Goal: Information Seeking & Learning: Learn about a topic

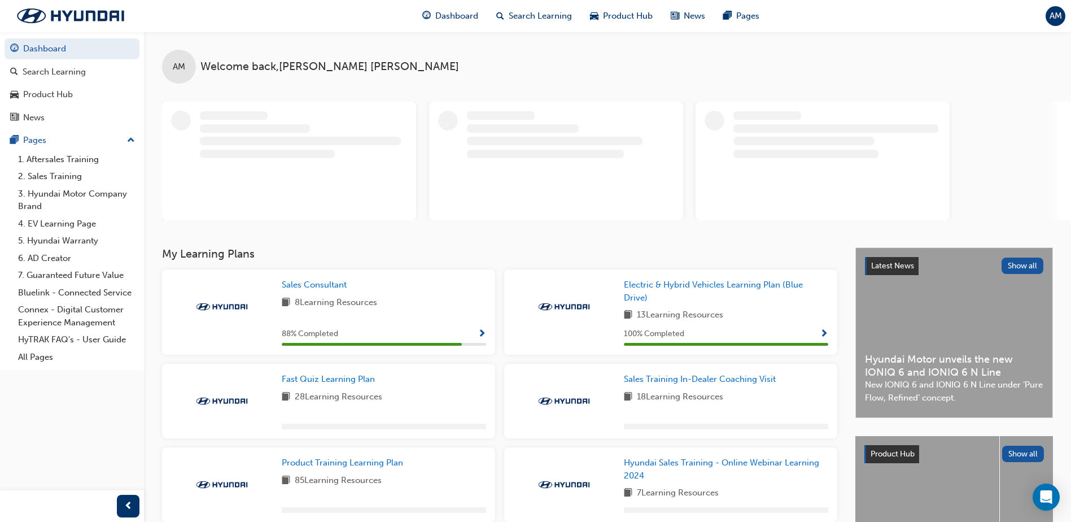
click at [338, 369] on div "Fast Quiz Learning Plan 28 Learning Resources" at bounding box center [328, 401] width 333 height 75
click at [342, 381] on span "Fast Quiz Learning Plan" at bounding box center [328, 379] width 93 height 10
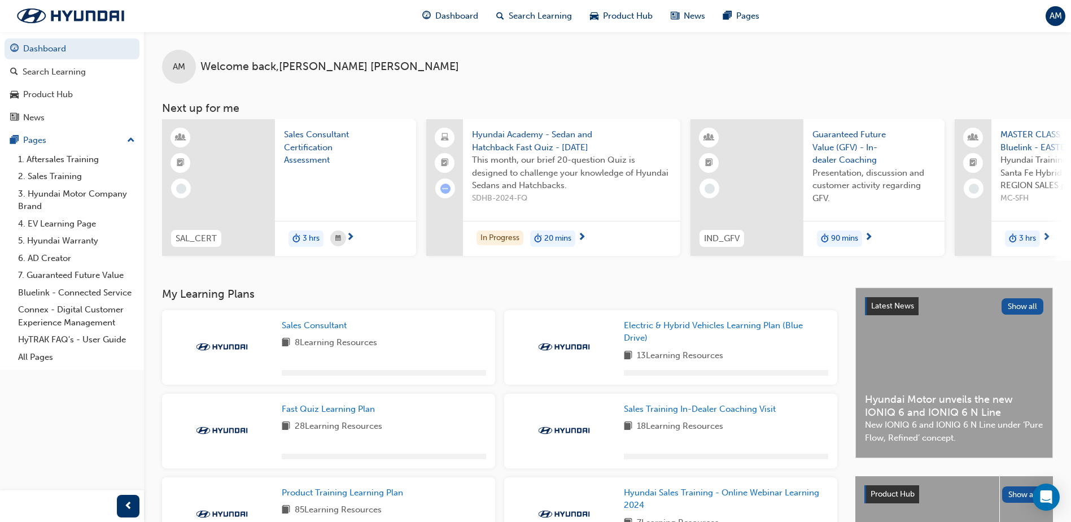
click at [115, 428] on div "Dashboard Search Learning Product Hub News Pages Pages 1. Aftersales Training 2…" at bounding box center [72, 246] width 144 height 493
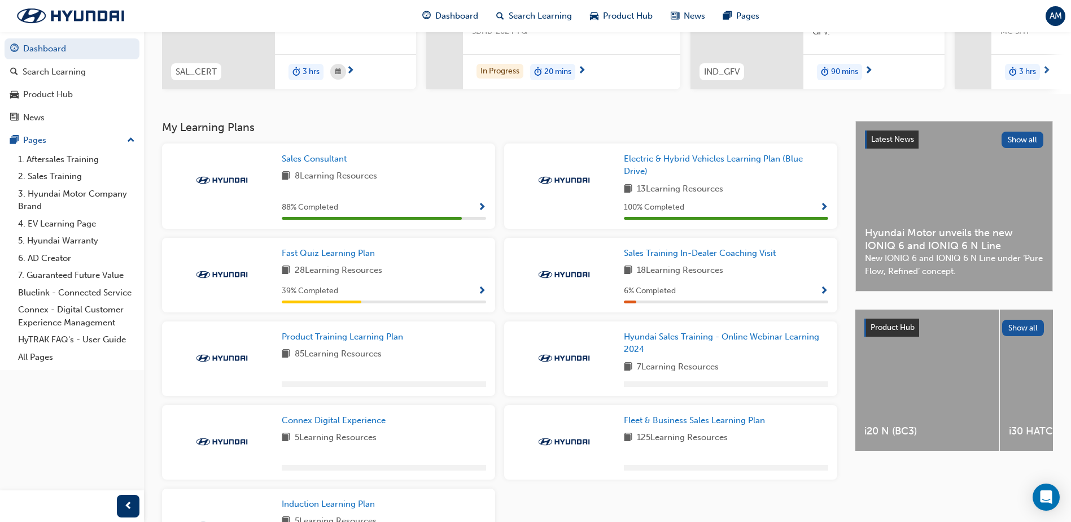
scroll to position [226, 0]
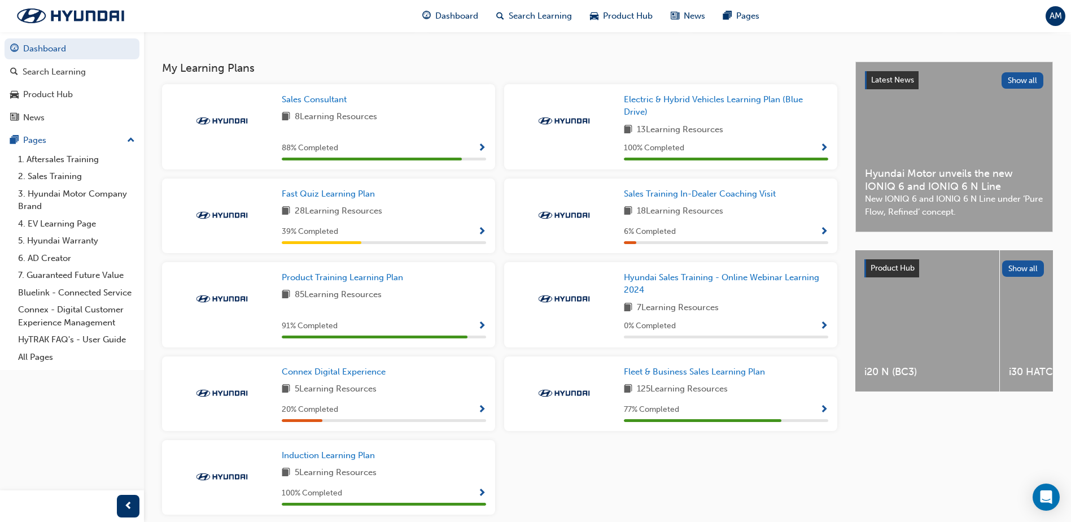
click at [653, 473] on div "Sales Consultant 8 Learning Resources 88 % Completed Electric & Hybrid Vehicles…" at bounding box center [500, 303] width 684 height 439
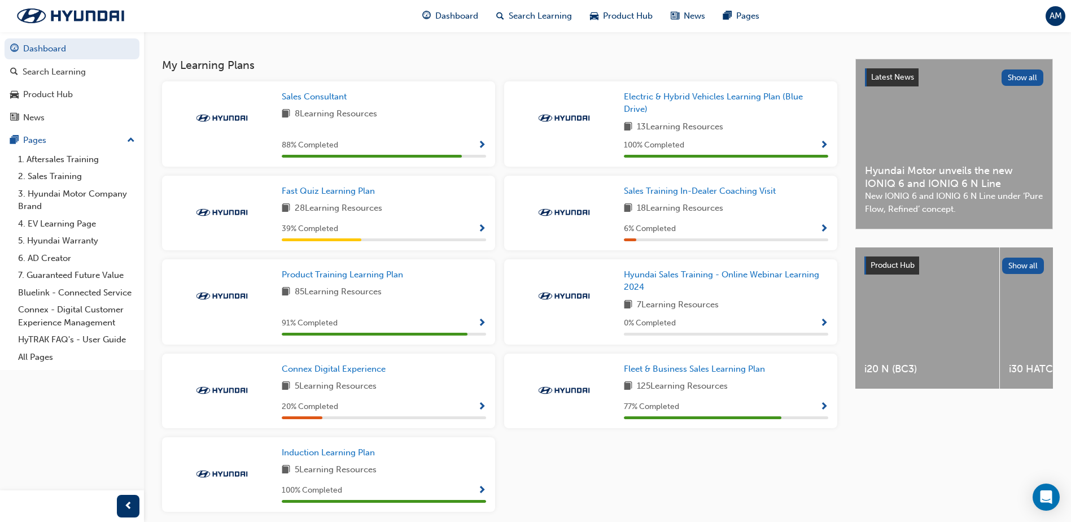
scroll to position [222, 0]
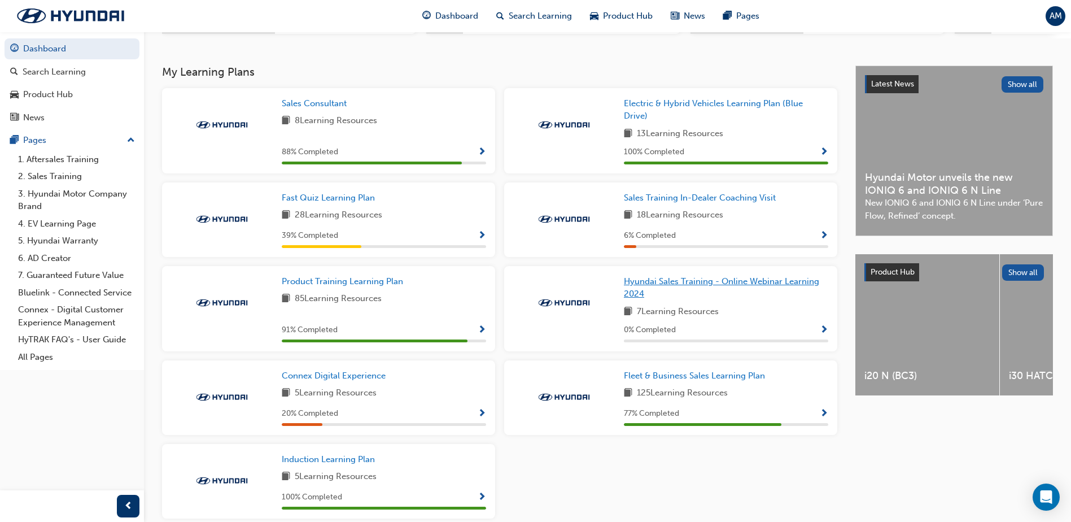
click at [638, 292] on link "Hyundai Sales Training - Online Webinar Learning 2024" at bounding box center [726, 287] width 204 height 25
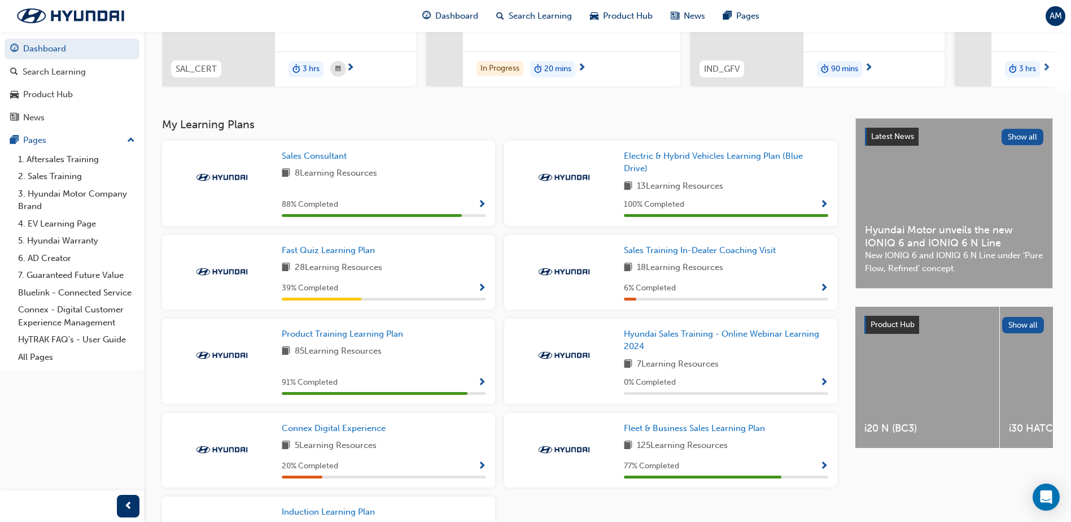
scroll to position [278, 0]
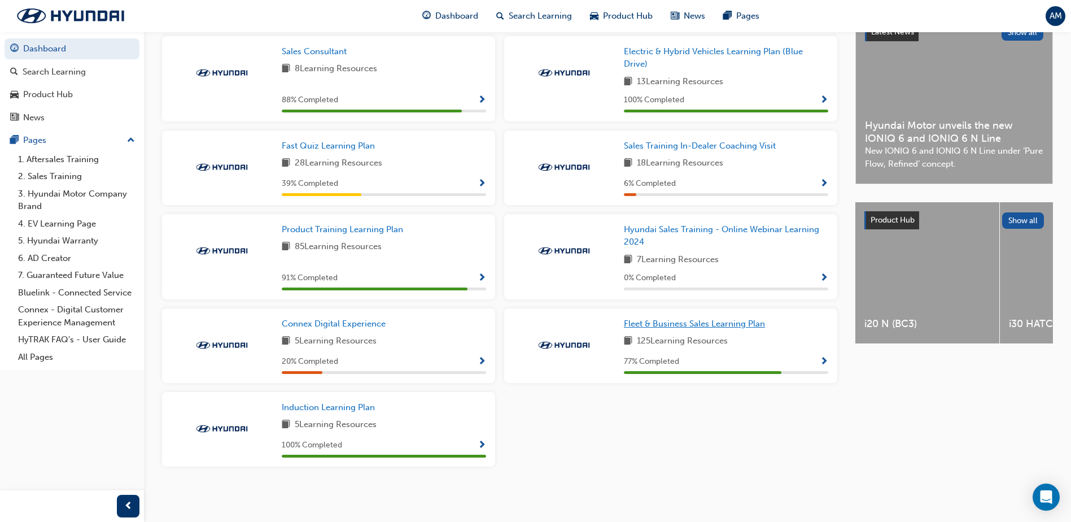
click at [697, 321] on span "Fleet & Business Sales Learning Plan" at bounding box center [694, 323] width 141 height 10
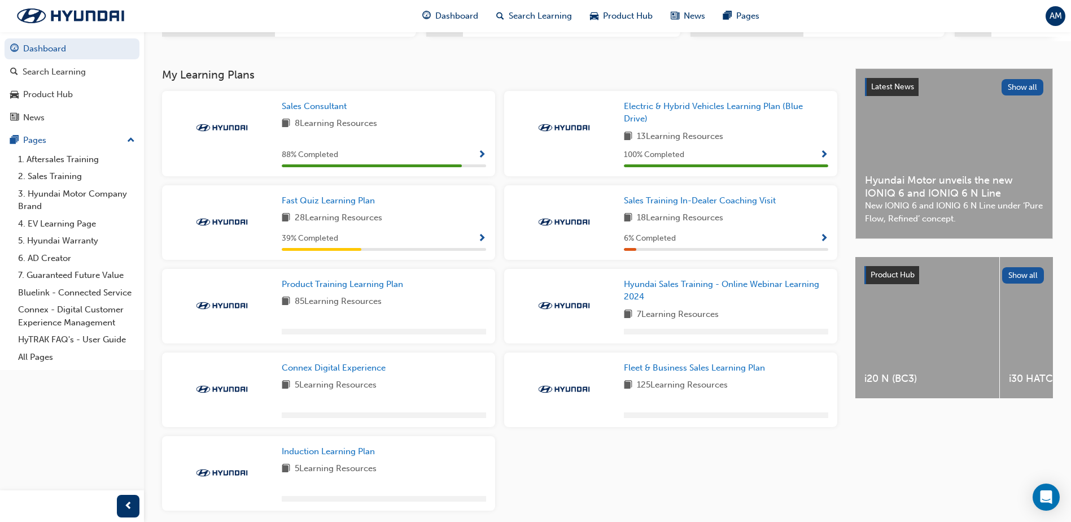
scroll to position [226, 0]
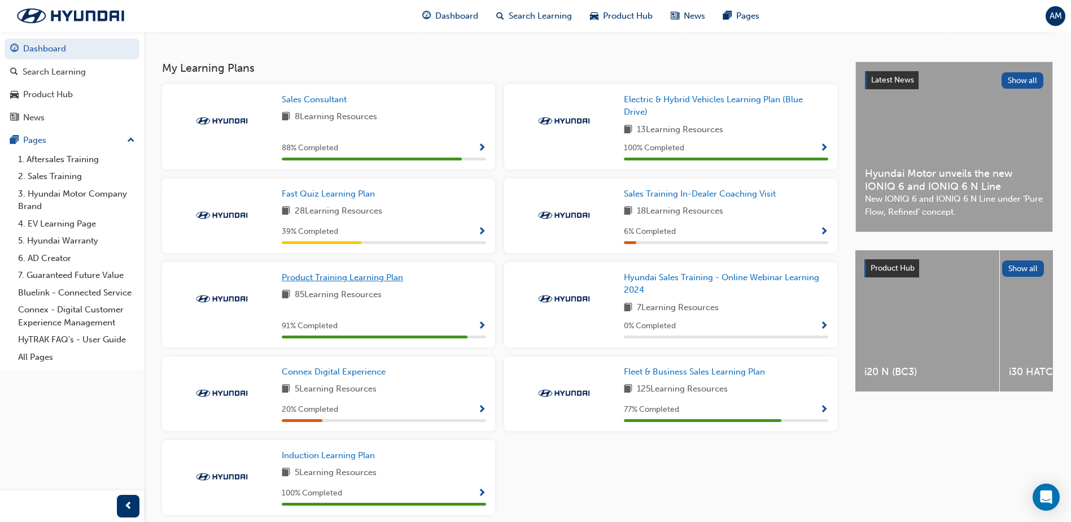
click at [381, 278] on span "Product Training Learning Plan" at bounding box center [342, 277] width 121 height 10
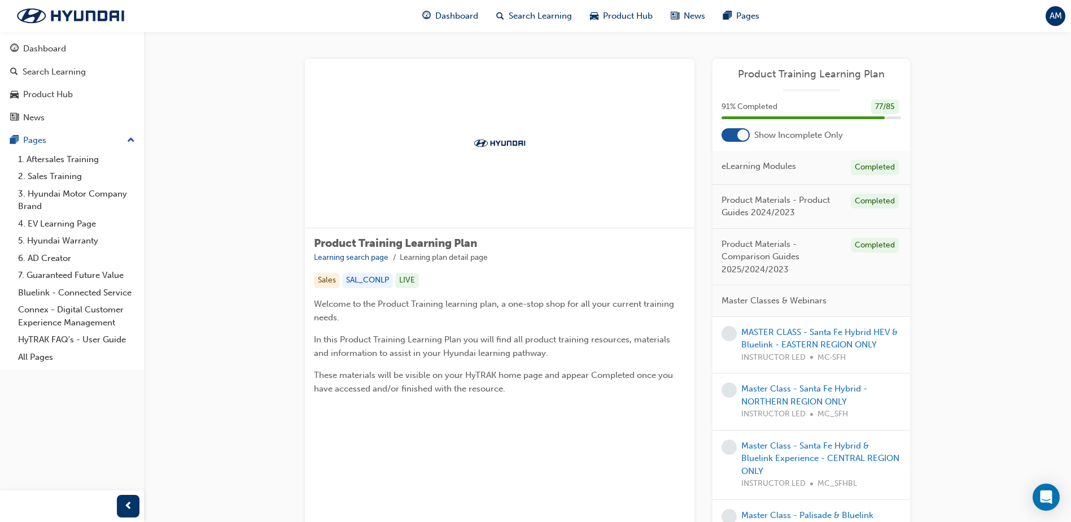
click at [746, 137] on div at bounding box center [742, 134] width 11 height 11
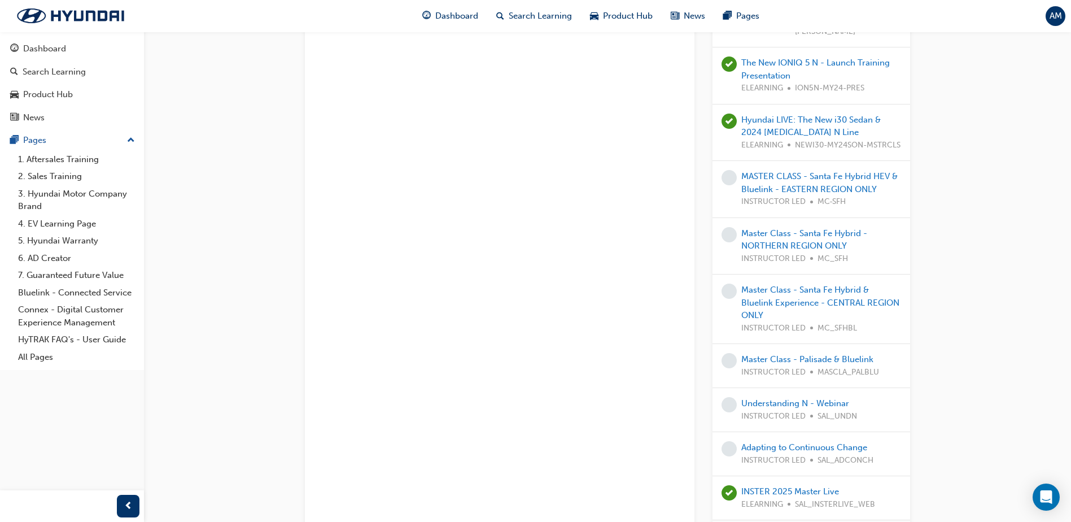
scroll to position [2259, 0]
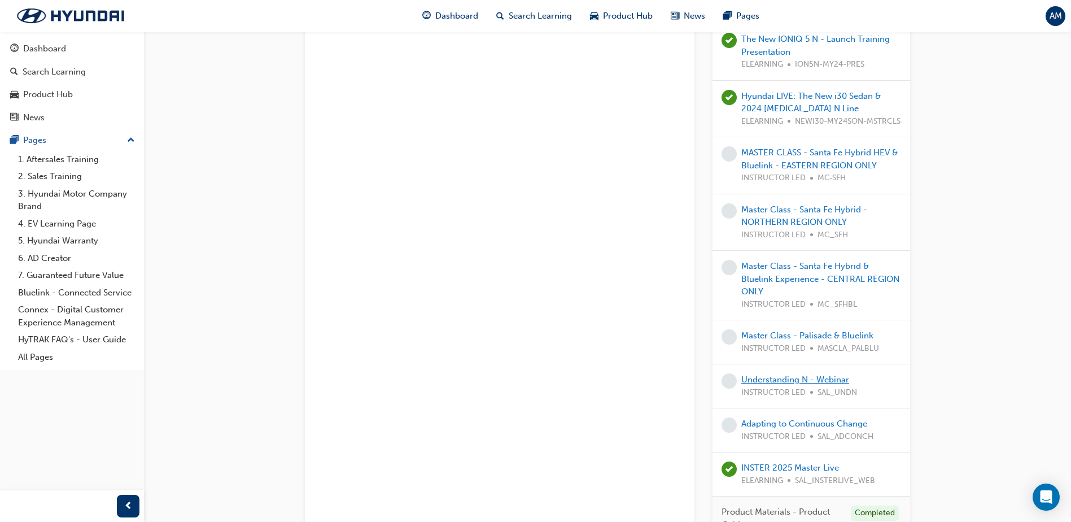
drag, startPoint x: 781, startPoint y: 374, endPoint x: 781, endPoint y: 380, distance: 6.2
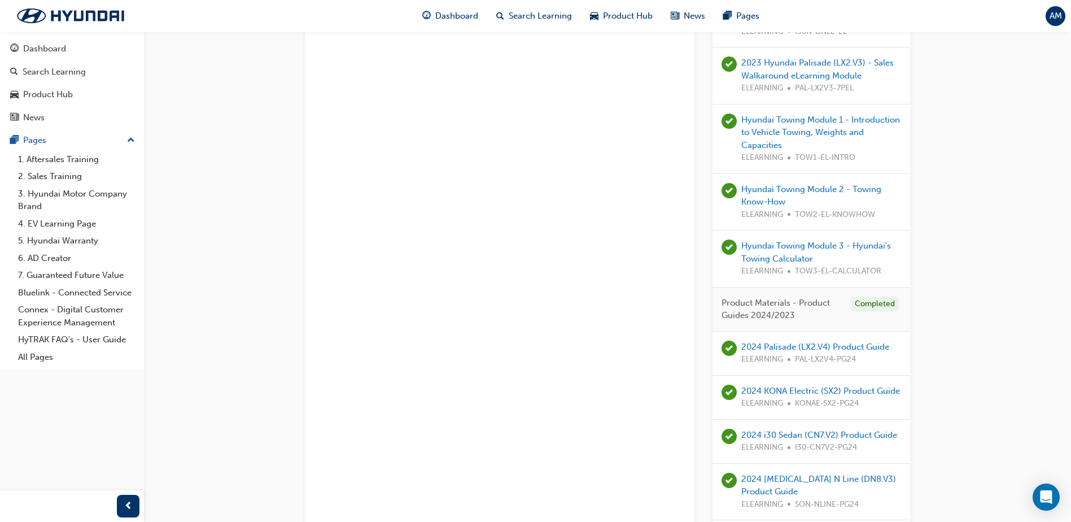
scroll to position [0, 0]
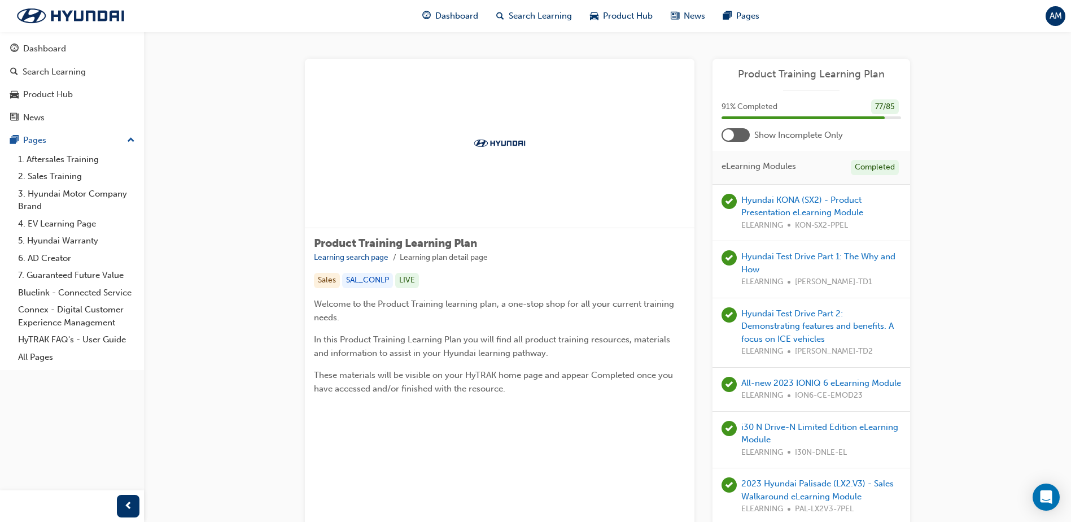
drag, startPoint x: 635, startPoint y: 279, endPoint x: 631, endPoint y: 107, distance: 172.2
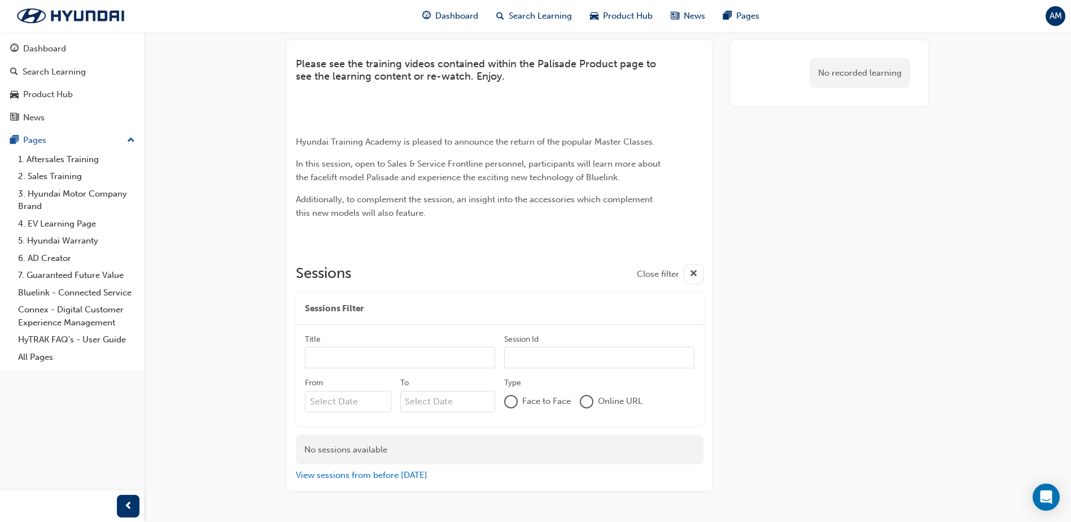
scroll to position [16, 0]
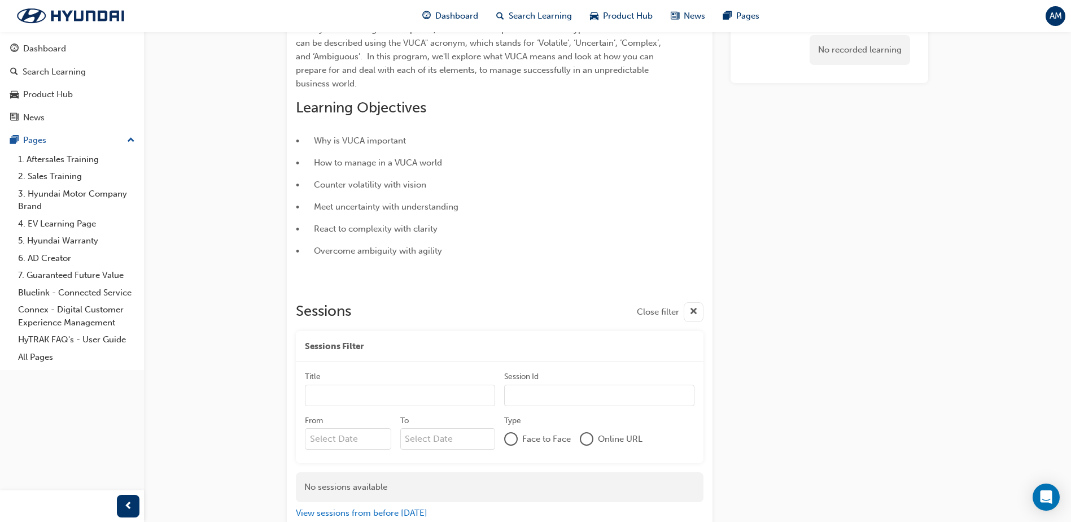
scroll to position [151, 0]
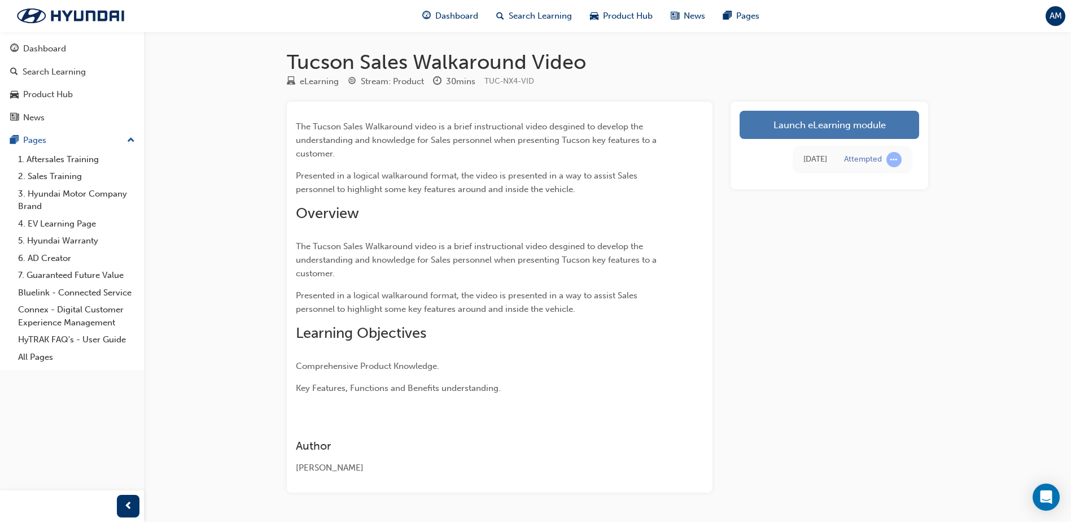
click at [812, 130] on link "Launch eLearning module" at bounding box center [830, 125] width 180 height 28
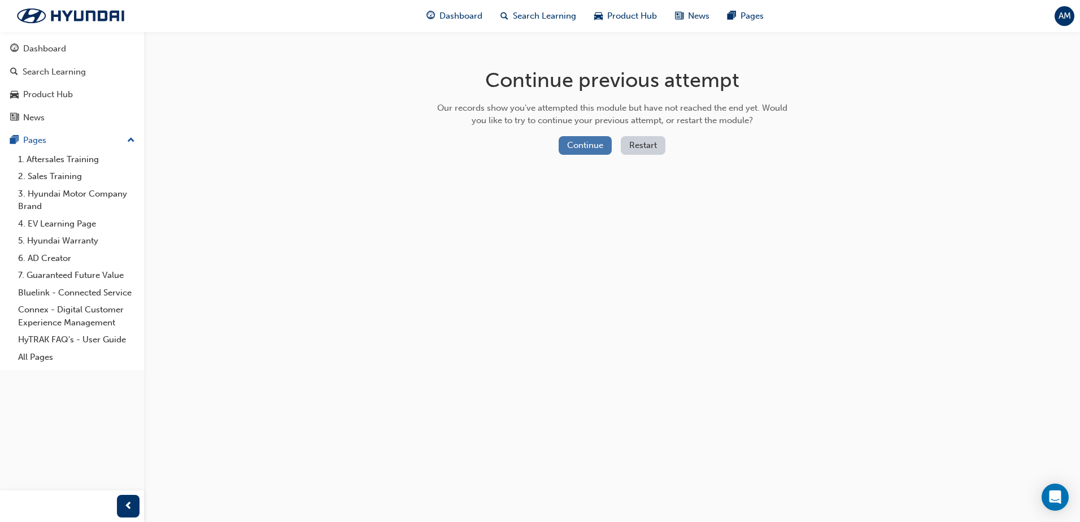
click at [585, 149] on button "Continue" at bounding box center [584, 145] width 53 height 19
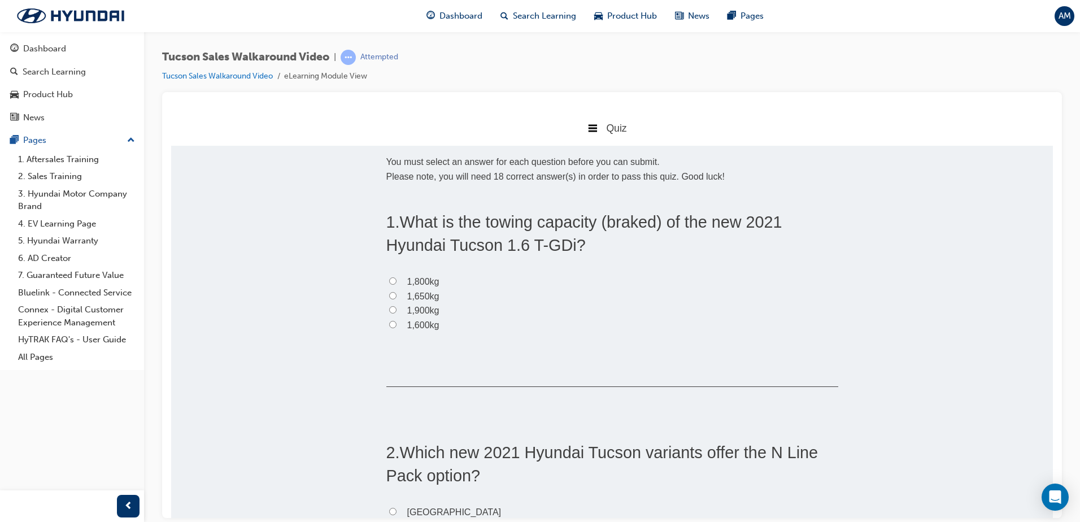
click at [422, 291] on span "1,650kg" at bounding box center [423, 296] width 32 height 10
click at [396, 291] on input "1,650kg" at bounding box center [392, 294] width 7 height 7
radio input "true"
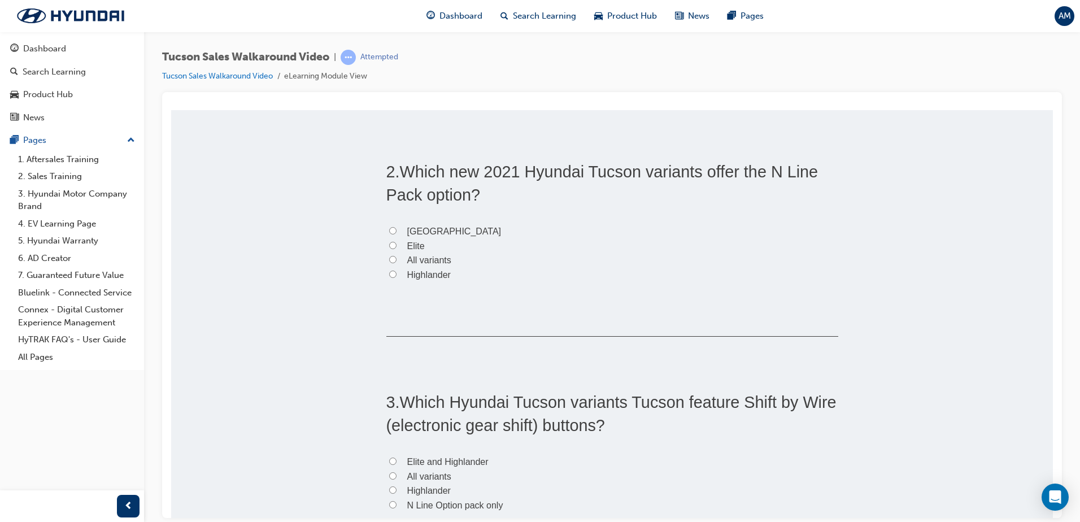
scroll to position [282, 0]
click at [428, 254] on span "All variants" at bounding box center [429, 258] width 44 height 10
click at [396, 254] on input "All variants" at bounding box center [392, 257] width 7 height 7
radio input "true"
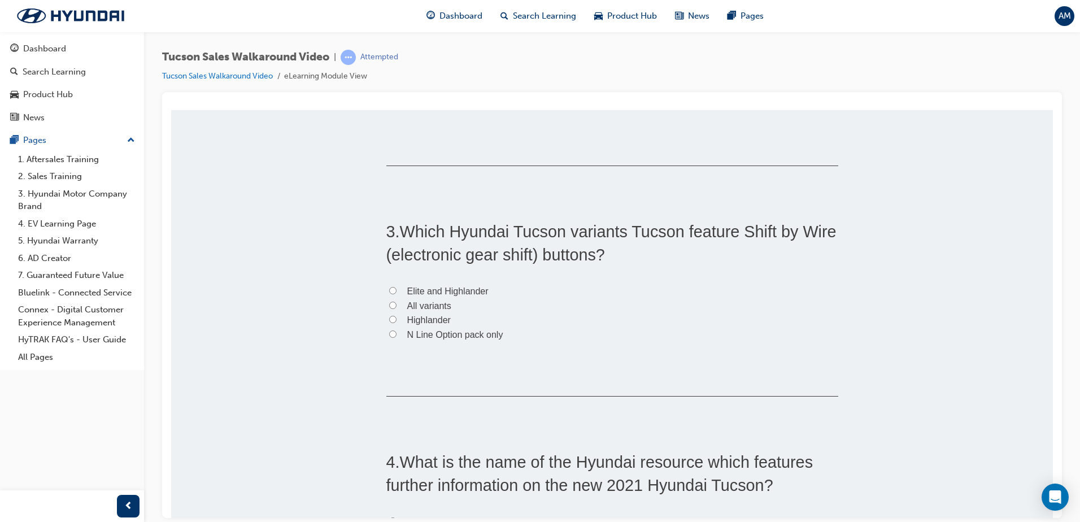
scroll to position [452, 0]
click at [478, 331] on span "N Line Option pack only" at bounding box center [455, 334] width 96 height 10
click at [396, 331] on input "N Line Option pack only" at bounding box center [392, 332] width 7 height 7
radio input "true"
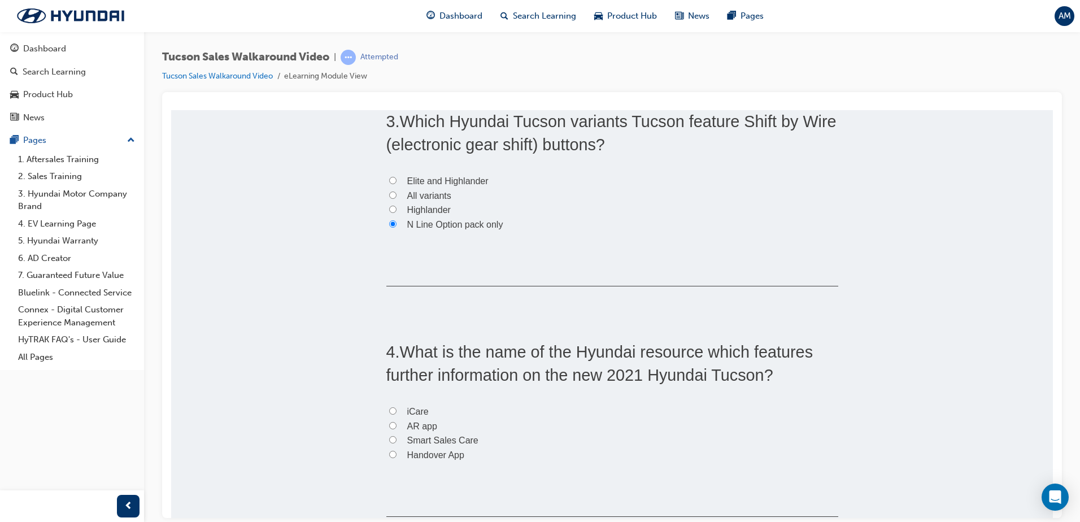
scroll to position [565, 0]
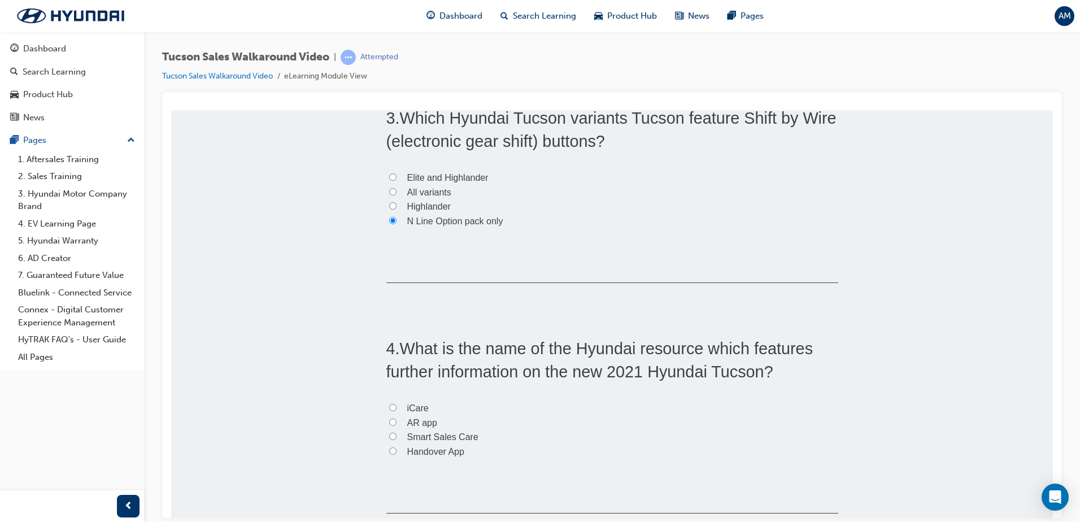
click at [445, 436] on span "Smart Sales Care" at bounding box center [442, 436] width 71 height 10
click at [396, 436] on input "Smart Sales Care" at bounding box center [392, 435] width 7 height 7
radio input "true"
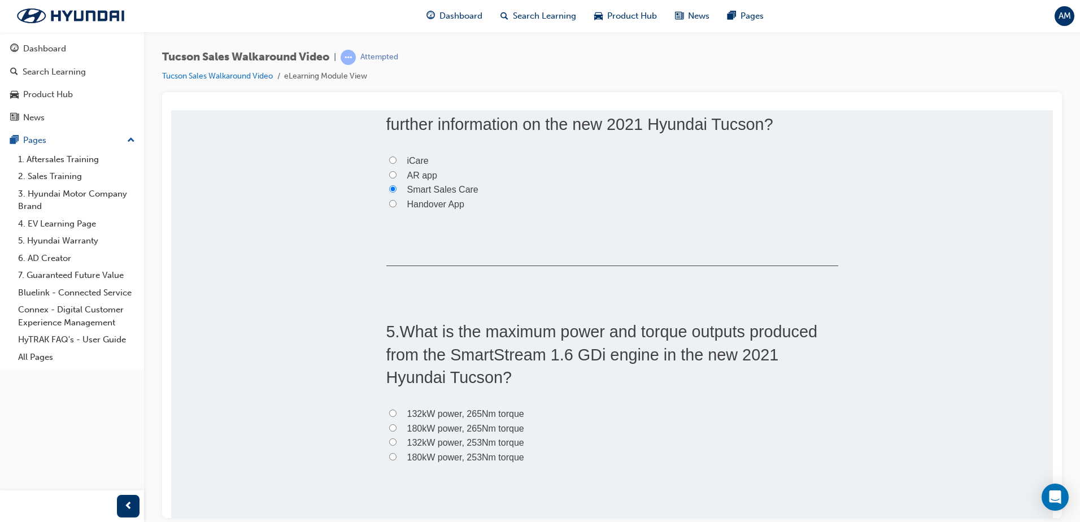
scroll to position [847, 0]
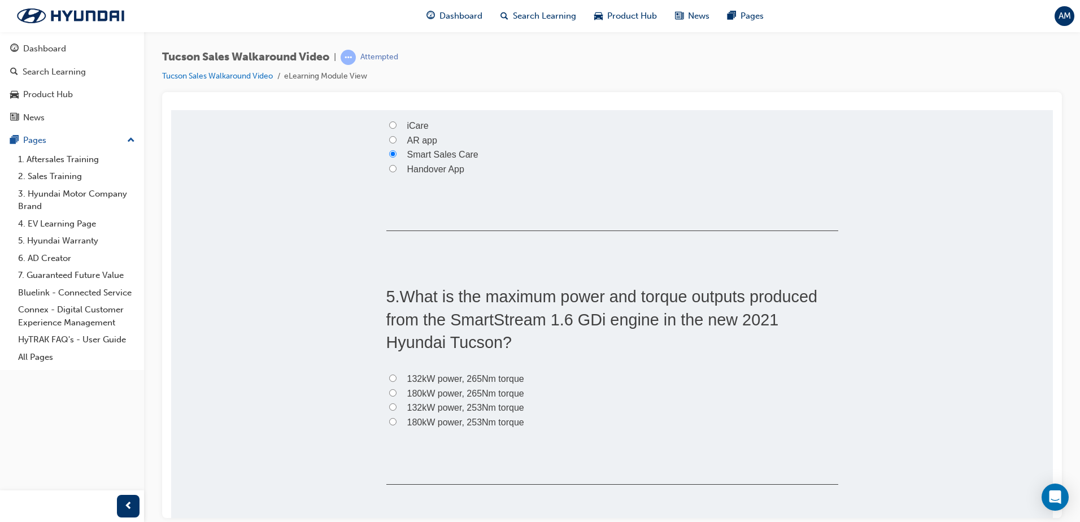
click at [424, 421] on span "180kW power, 253Nm torque" at bounding box center [465, 422] width 117 height 10
click at [396, 421] on input "180kW power, 253Nm torque" at bounding box center [392, 420] width 7 height 7
radio input "true"
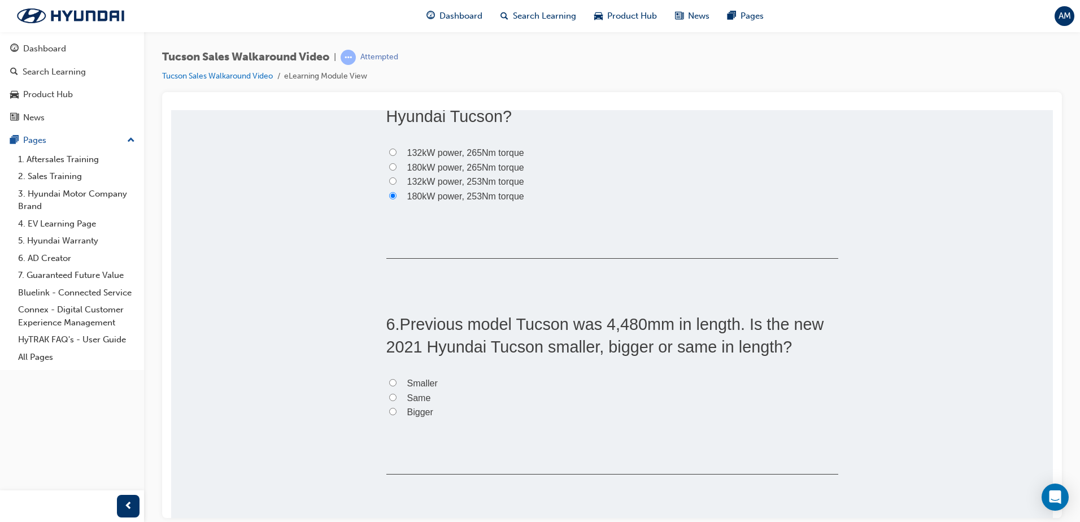
click at [418, 409] on span "Bigger" at bounding box center [420, 412] width 26 height 10
click at [396, 409] on input "Bigger" at bounding box center [392, 410] width 7 height 7
radio input "true"
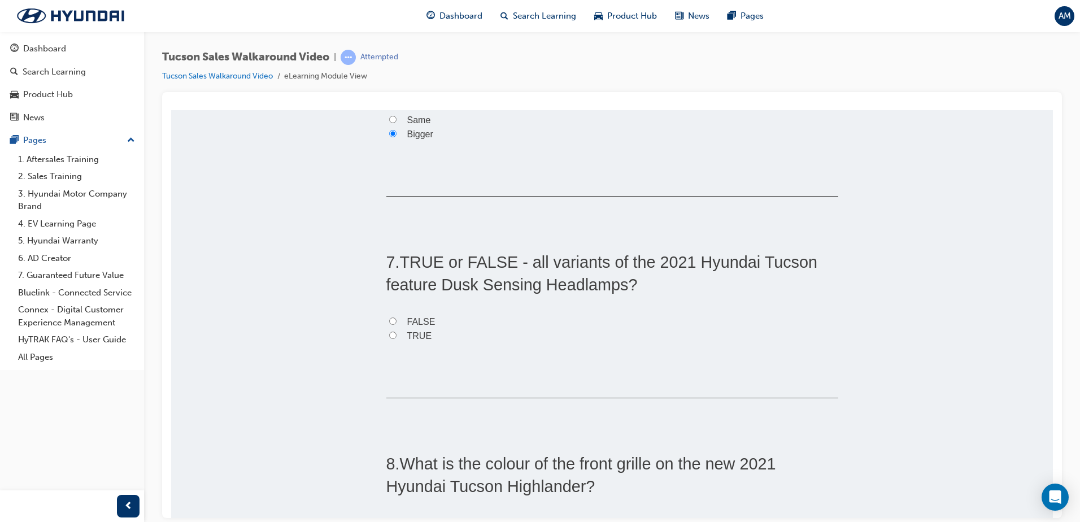
scroll to position [1355, 0]
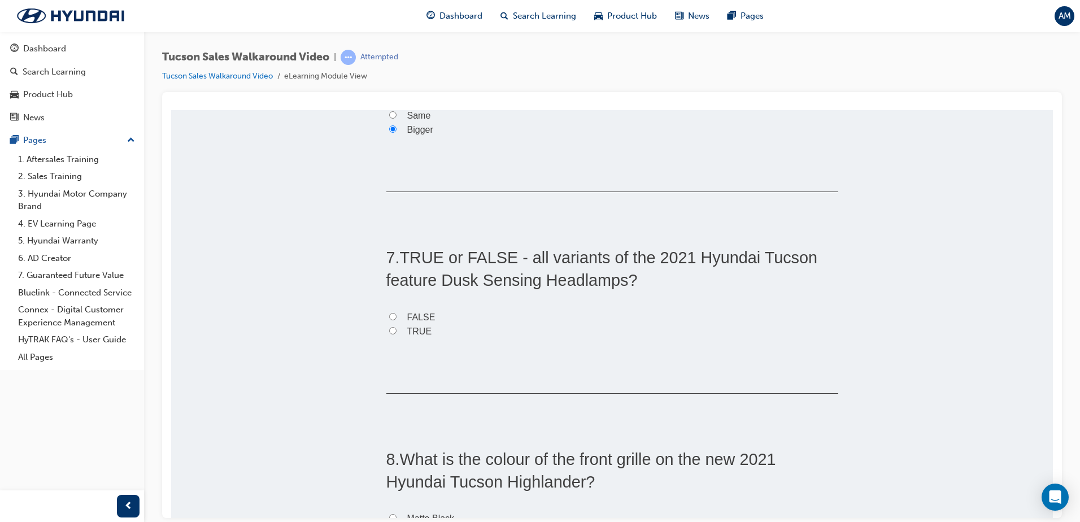
click at [407, 328] on span "TRUE" at bounding box center [419, 331] width 25 height 10
click at [396, 328] on input "TRUE" at bounding box center [392, 329] width 7 height 7
radio input "true"
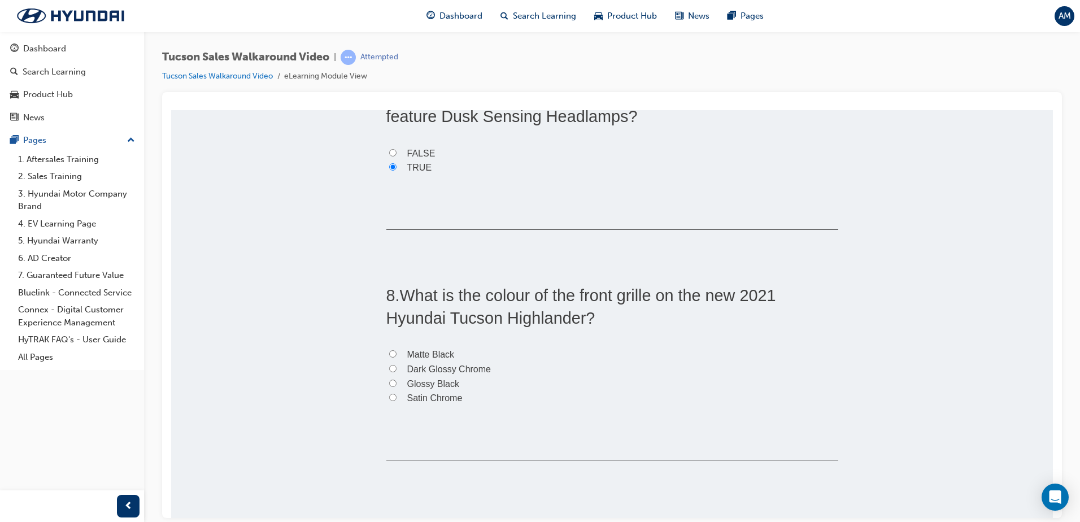
scroll to position [1581, 0]
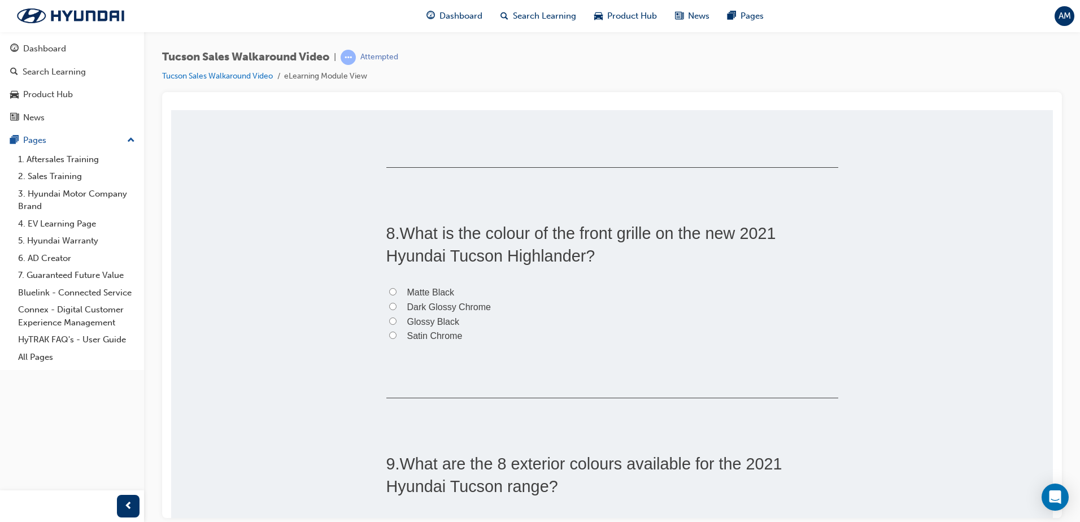
click at [408, 305] on span "Dark Glossy Chrome" at bounding box center [449, 307] width 84 height 10
click at [396, 305] on input "Dark Glossy Chrome" at bounding box center [392, 305] width 7 height 7
radio input "true"
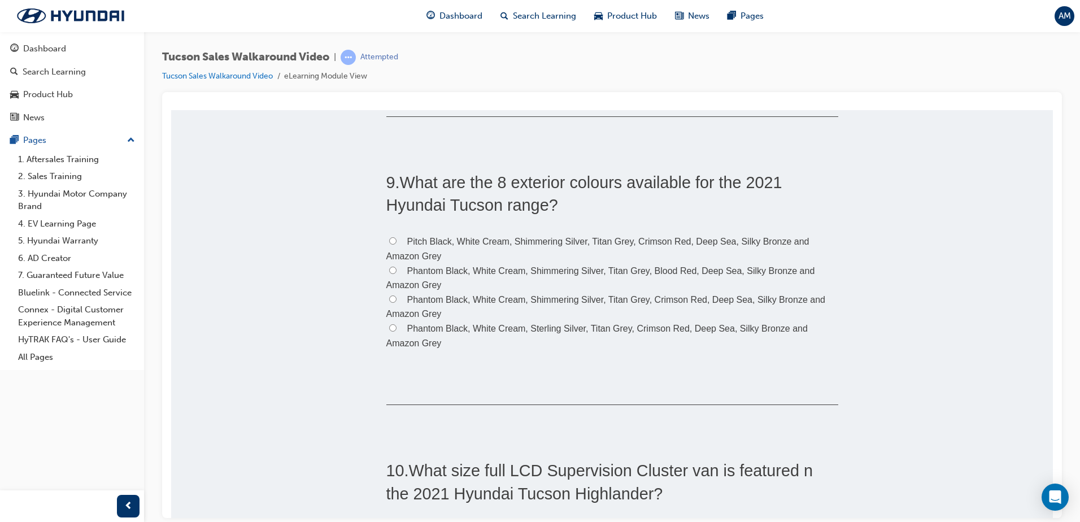
scroll to position [1863, 0]
click at [402, 295] on label "Phantom Black, White Cream, Shimmering Silver, Titan Grey, Crimson Red, Deep Se…" at bounding box center [612, 305] width 452 height 29
click at [396, 295] on input "Phantom Black, White Cream, Shimmering Silver, Titan Grey, Crimson Red, Deep Se…" at bounding box center [392, 297] width 7 height 7
radio input "true"
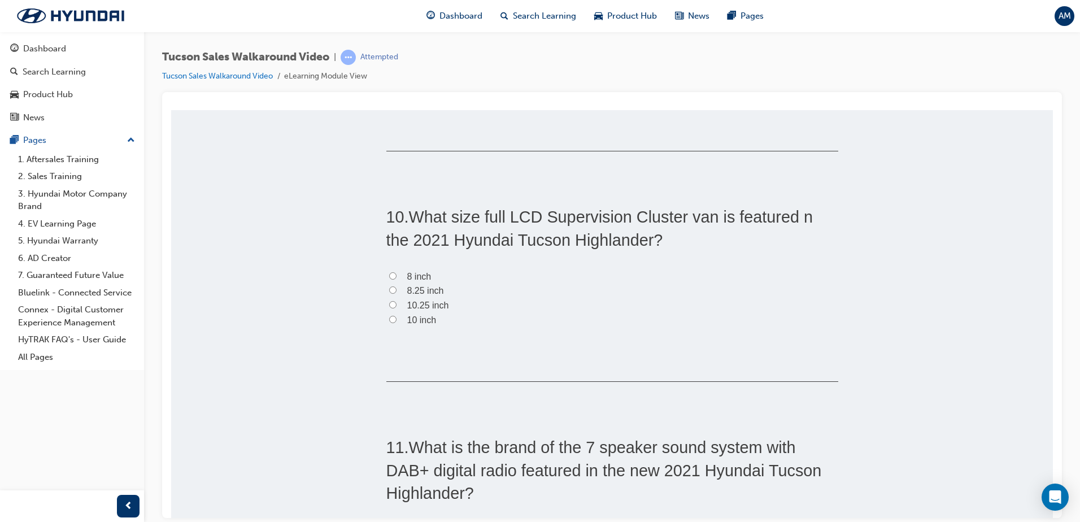
scroll to position [2146, 0]
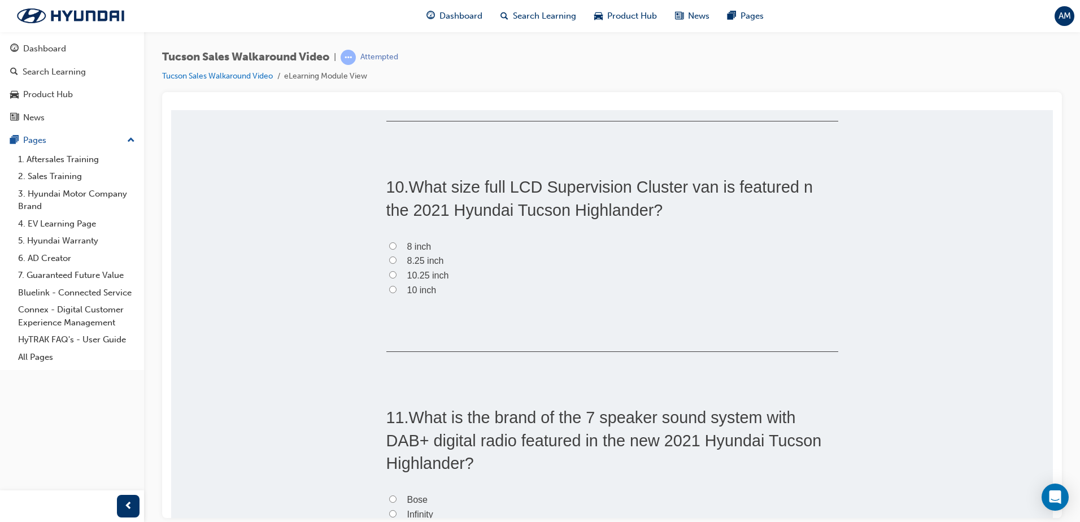
click at [407, 257] on span "8.25 inch" at bounding box center [425, 260] width 37 height 10
click at [396, 257] on input "8.25 inch" at bounding box center [392, 259] width 7 height 7
radio input "true"
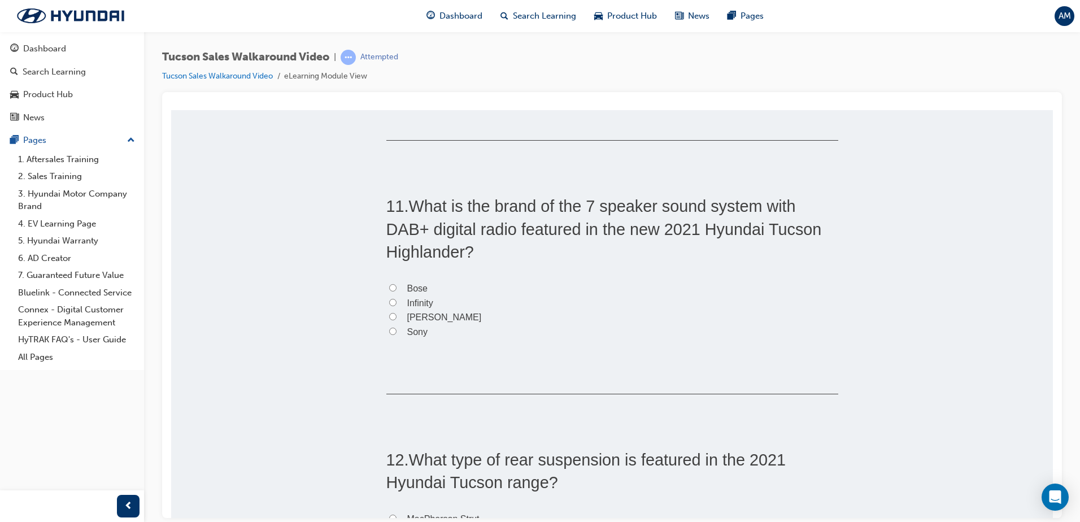
scroll to position [2371, 0]
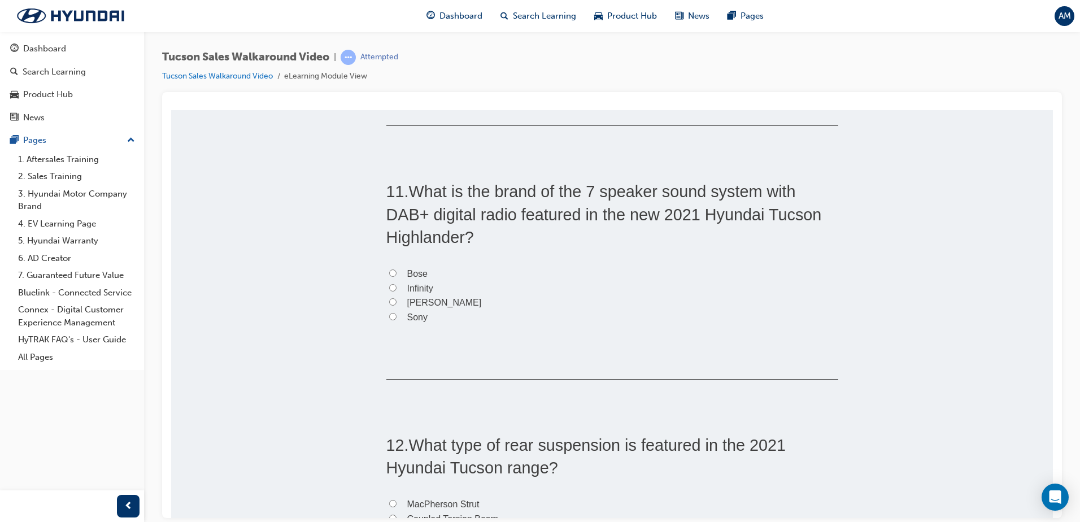
click at [389, 270] on input "Bose" at bounding box center [392, 272] width 7 height 7
radio input "true"
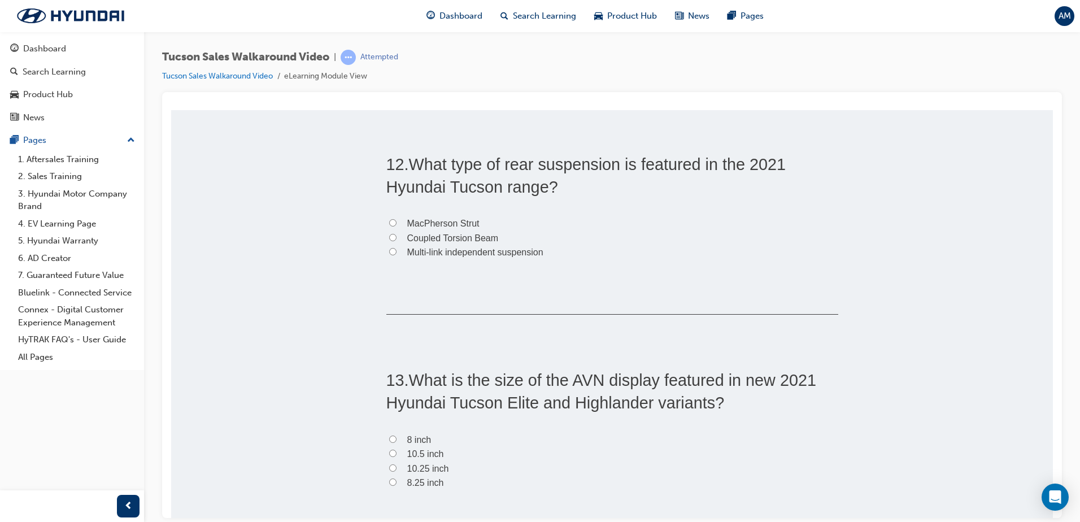
scroll to position [2654, 0]
click at [389, 219] on input "MacPherson Strut" at bounding box center [392, 220] width 7 height 7
radio input "true"
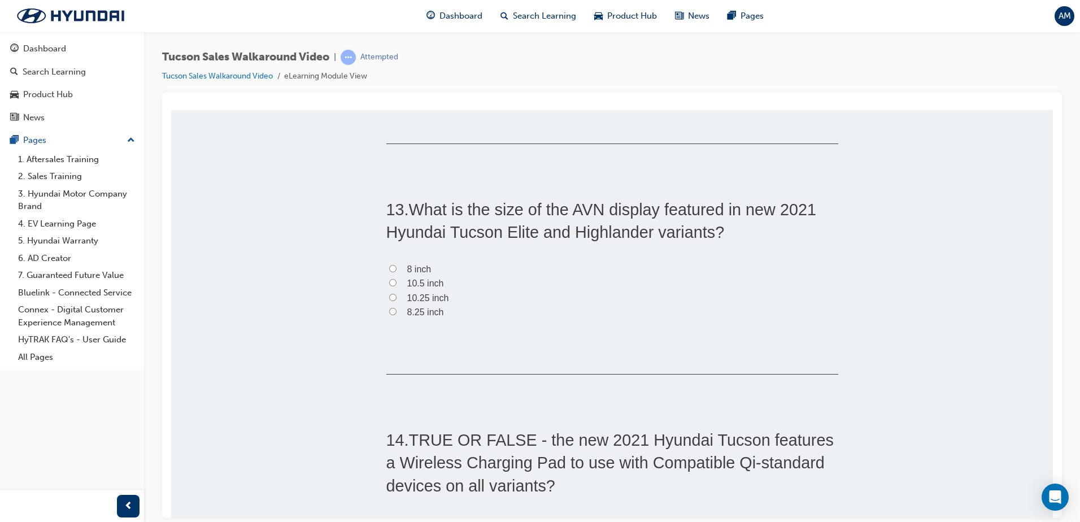
scroll to position [2823, 0]
click at [389, 308] on input "8.25 inch" at bounding box center [392, 310] width 7 height 7
radio input "true"
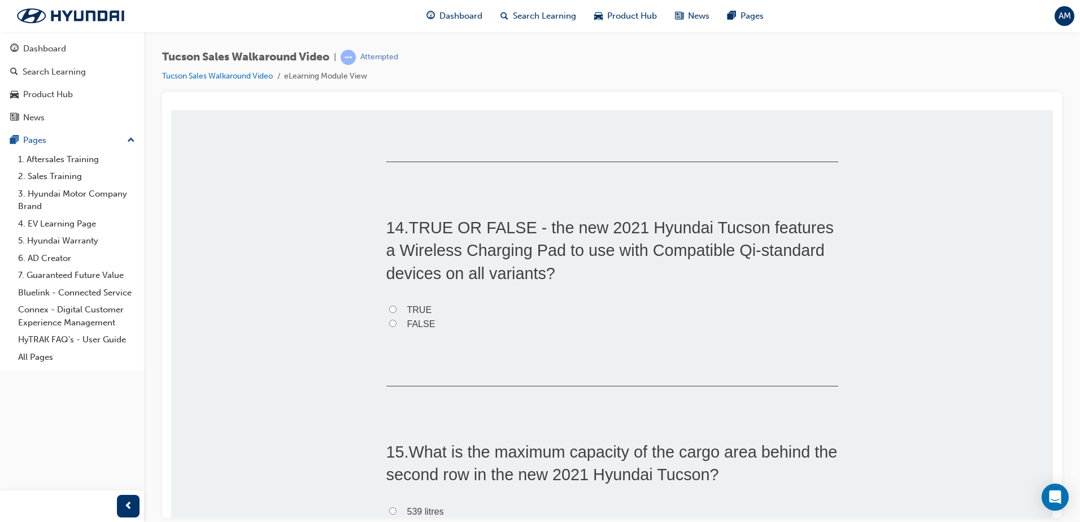
scroll to position [3049, 0]
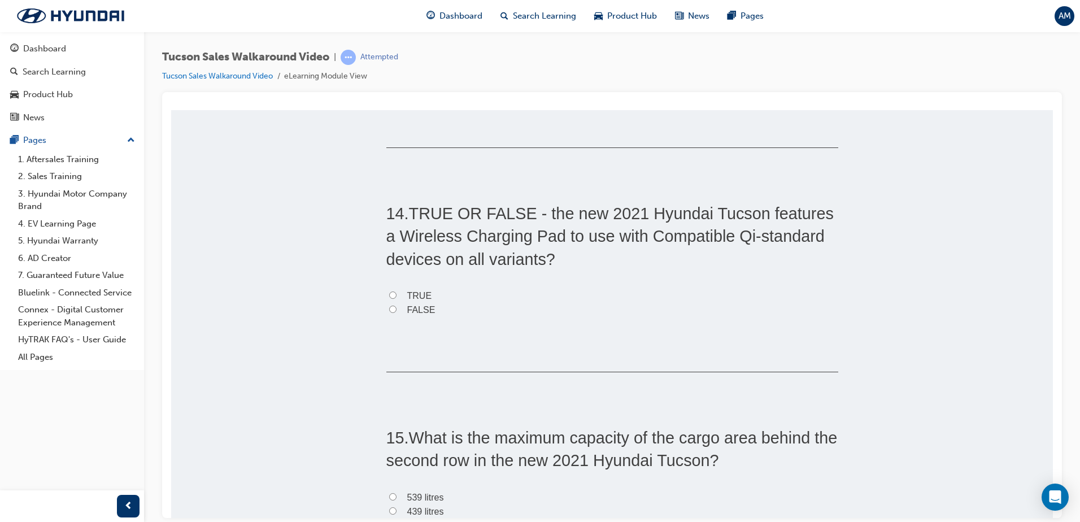
click at [401, 293] on label "TRUE" at bounding box center [612, 295] width 452 height 15
click at [396, 293] on input "TRUE" at bounding box center [392, 294] width 7 height 7
radio input "true"
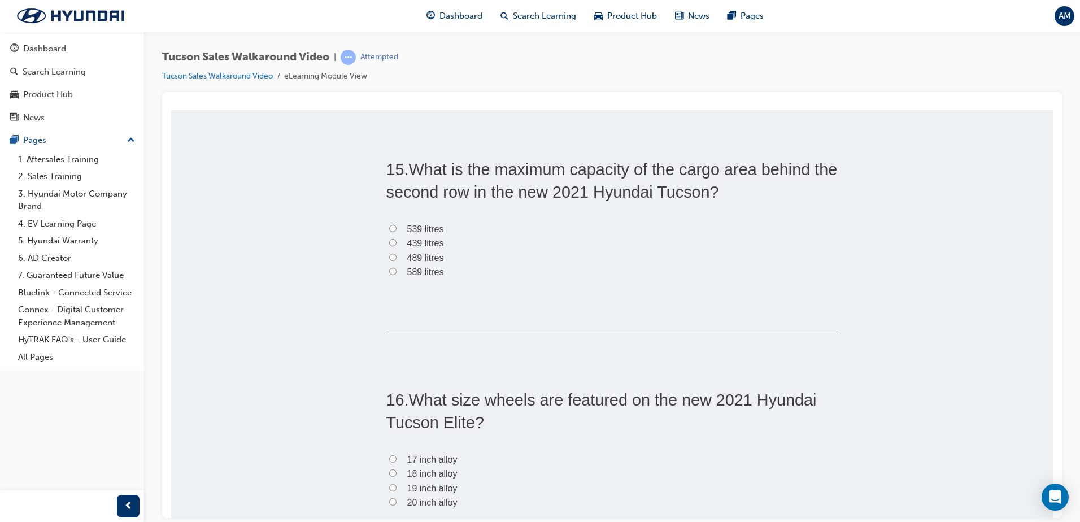
scroll to position [3331, 0]
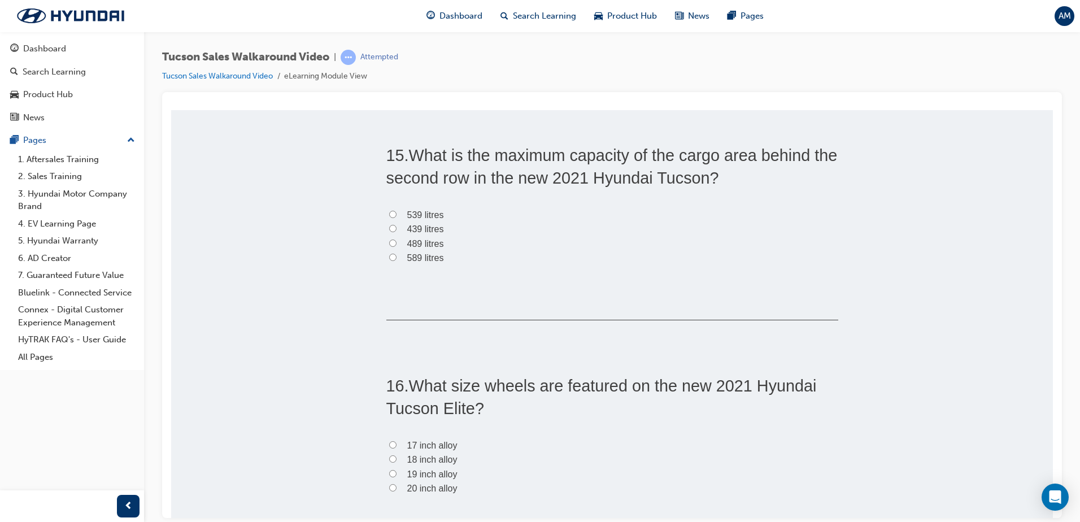
click at [391, 239] on input "489 litres" at bounding box center [392, 242] width 7 height 7
radio input "true"
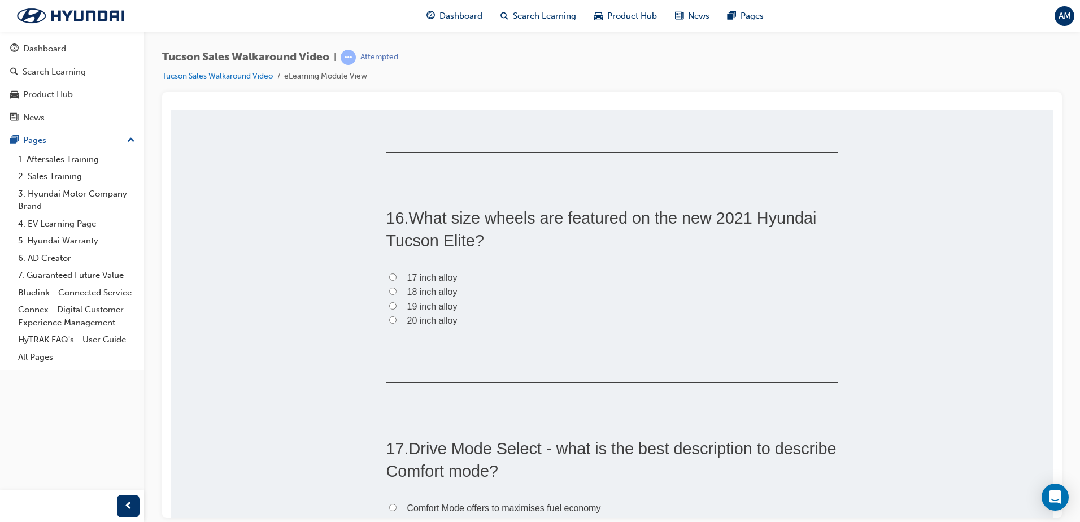
scroll to position [3557, 0]
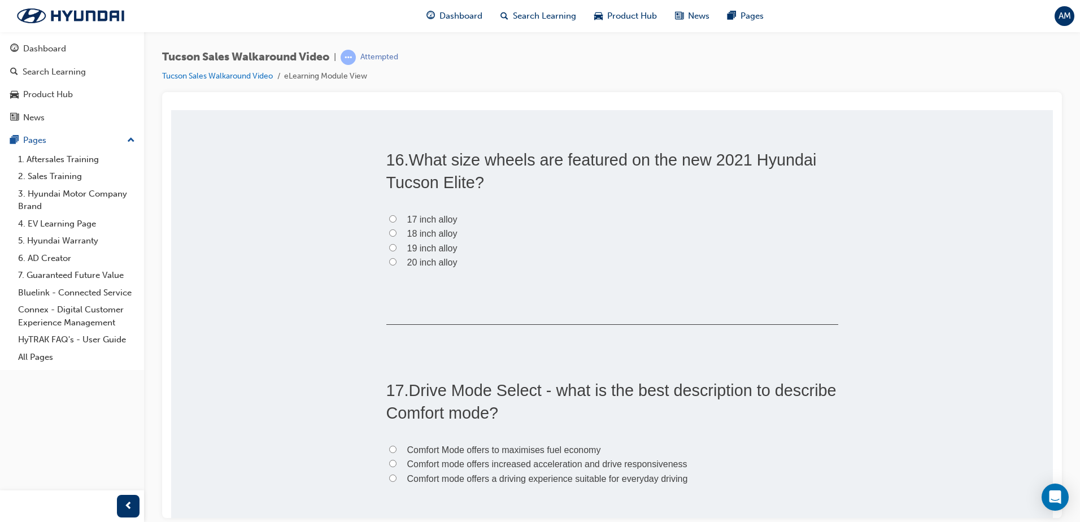
click at [389, 232] on input "18 inch alloy" at bounding box center [392, 232] width 7 height 7
radio input "true"
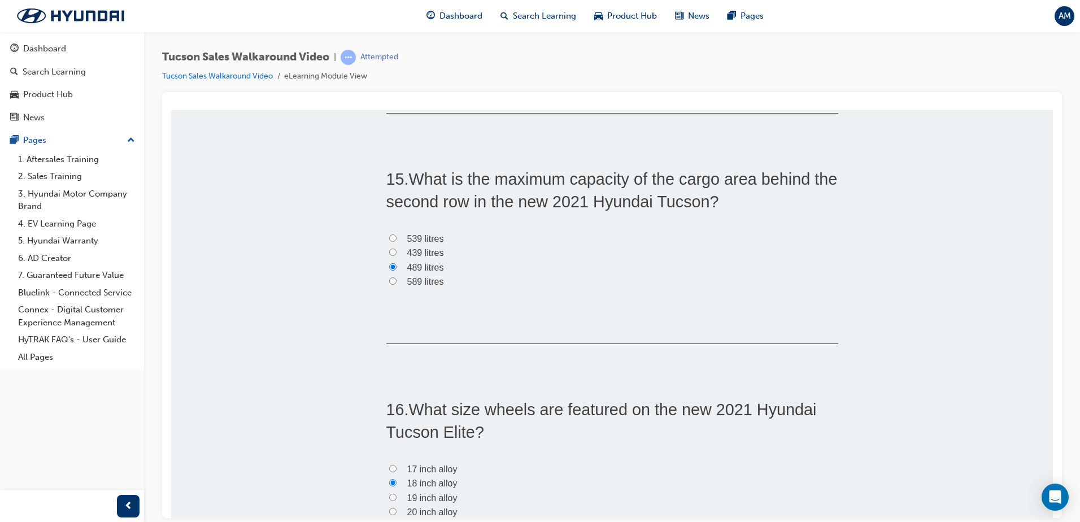
scroll to position [3275, 0]
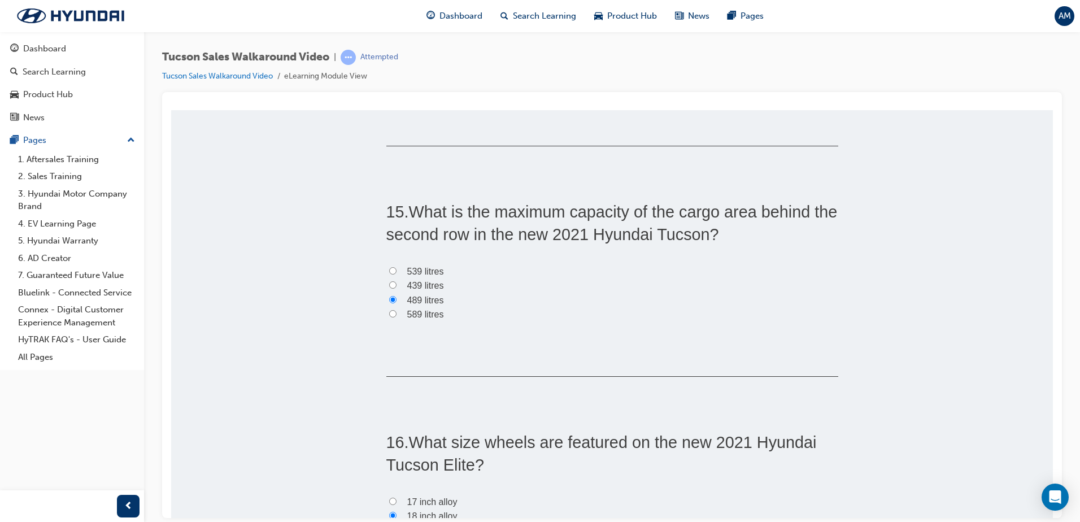
click at [398, 266] on label "539 litres" at bounding box center [612, 271] width 452 height 15
click at [396, 267] on input "539 litres" at bounding box center [392, 270] width 7 height 7
radio input "true"
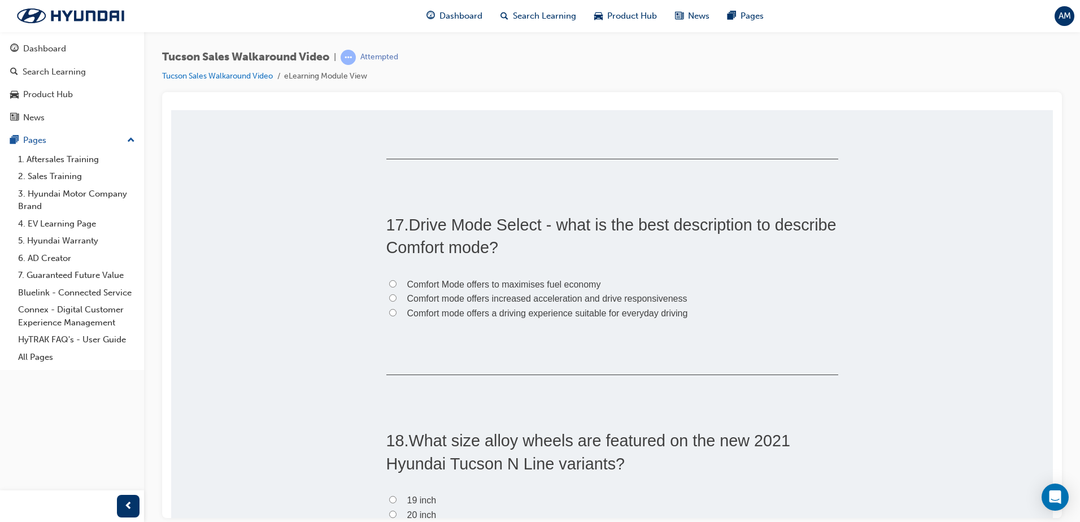
scroll to position [3727, 0]
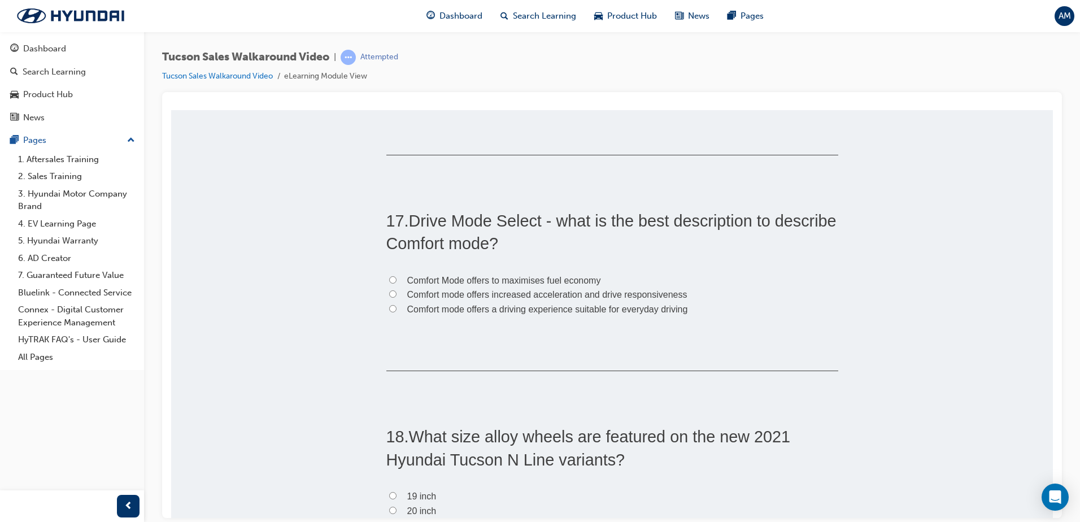
click at [389, 305] on input "Comfort mode offers a driving experience suitable for everyday driving" at bounding box center [392, 307] width 7 height 7
radio input "true"
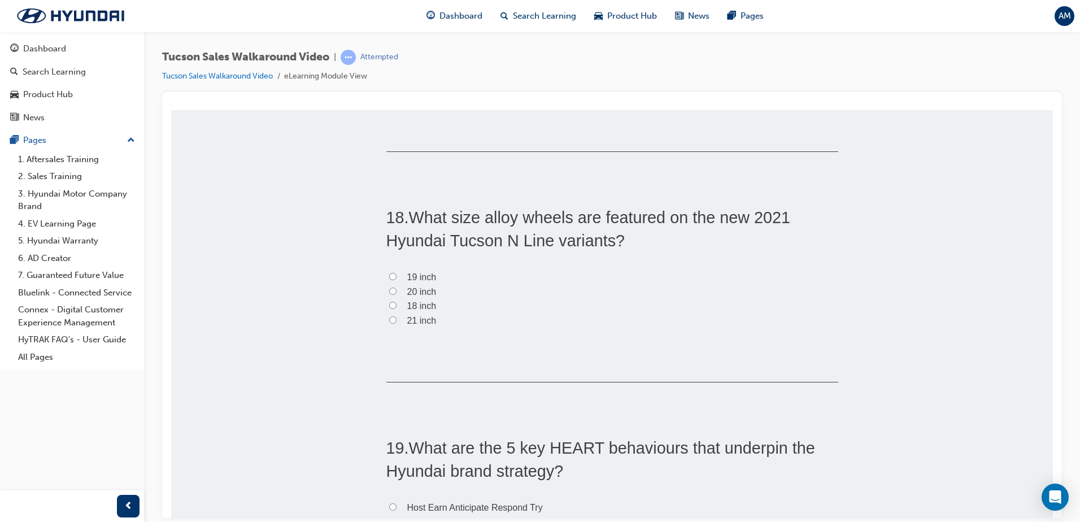
scroll to position [4009, 0]
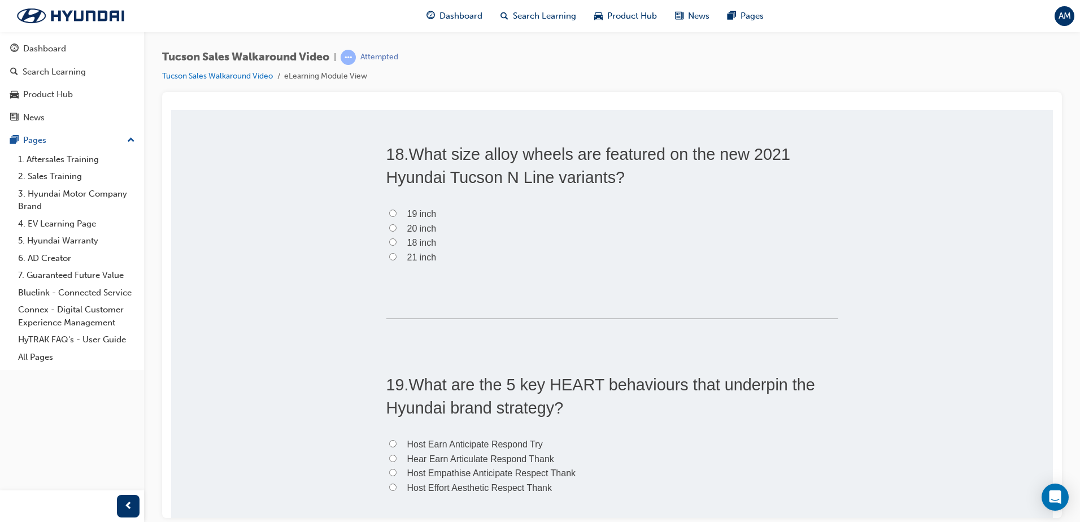
click at [389, 214] on input "19 inch" at bounding box center [392, 212] width 7 height 7
radio input "true"
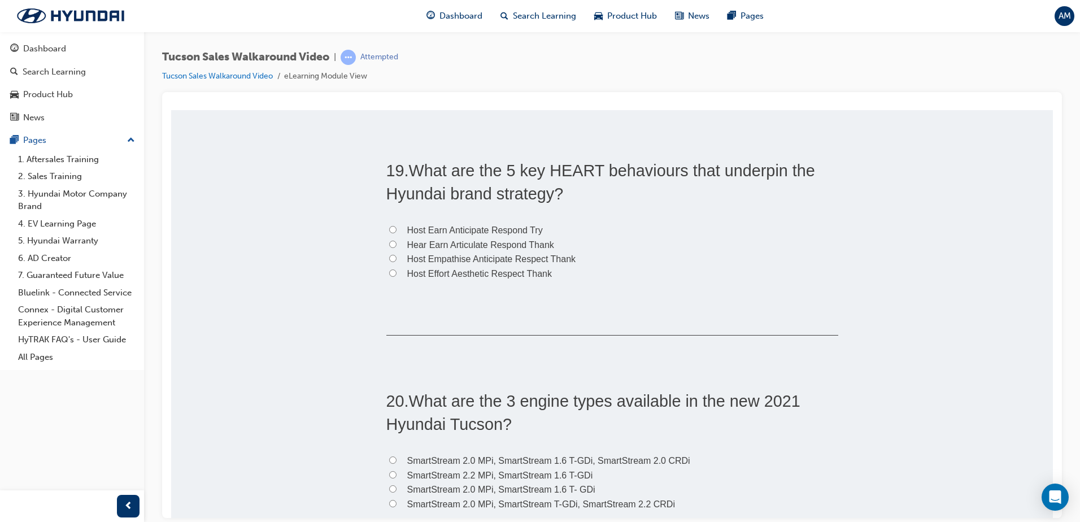
scroll to position [4235, 0]
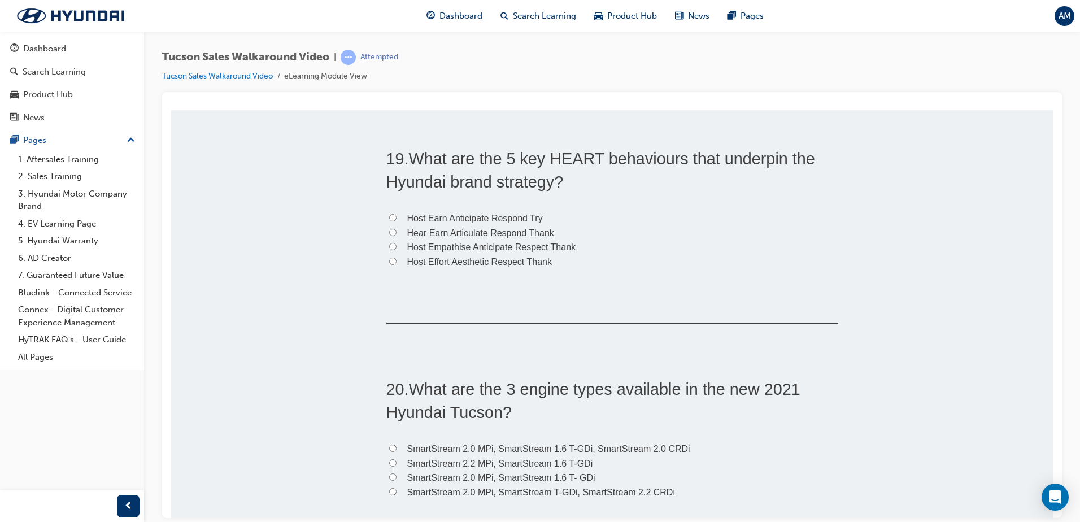
click at [389, 243] on input "Host Empathise Anticipate Respect Thank" at bounding box center [392, 245] width 7 height 7
radio input "true"
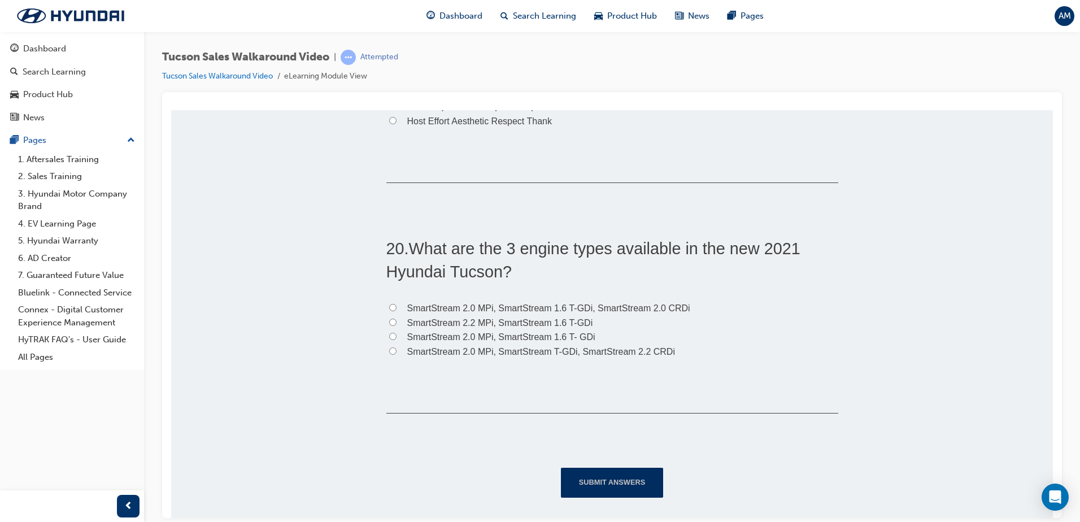
scroll to position [4378, 0]
click at [390, 346] on input "SmartStream 2.0 MPi, SmartStream T-GDi, SmartStream 2.2 CRDi" at bounding box center [392, 347] width 7 height 7
radio input "true"
click at [613, 477] on button "Submit Answers" at bounding box center [612, 479] width 103 height 29
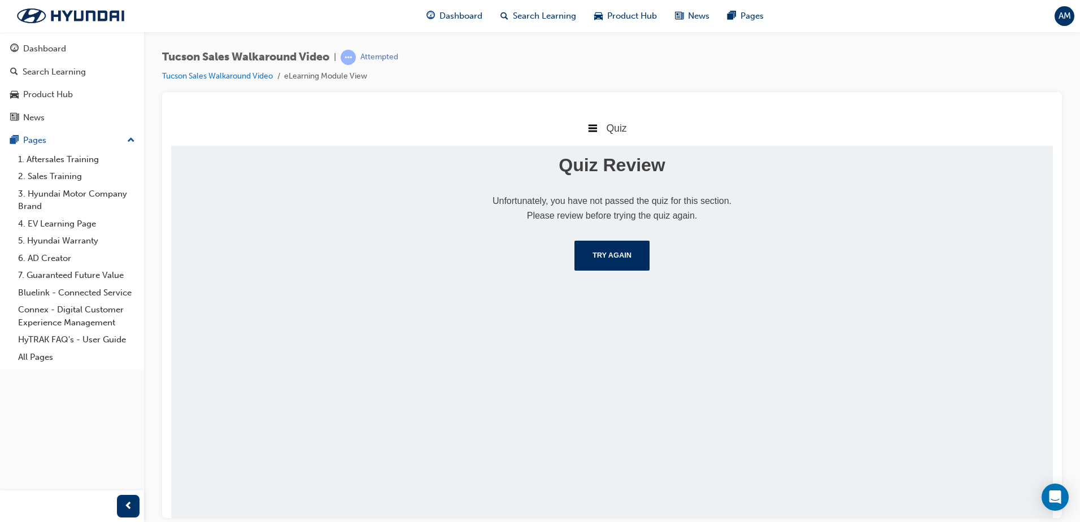
scroll to position [0, 0]
click at [623, 263] on button "Try Again" at bounding box center [611, 254] width 75 height 29
